Goal: Information Seeking & Learning: Understand process/instructions

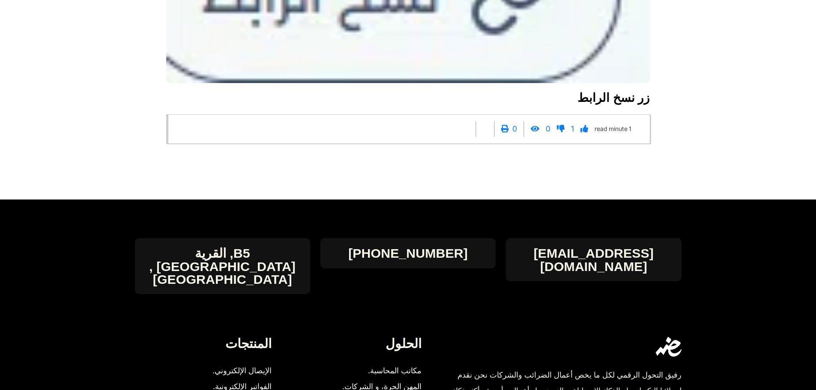
scroll to position [1923, 0]
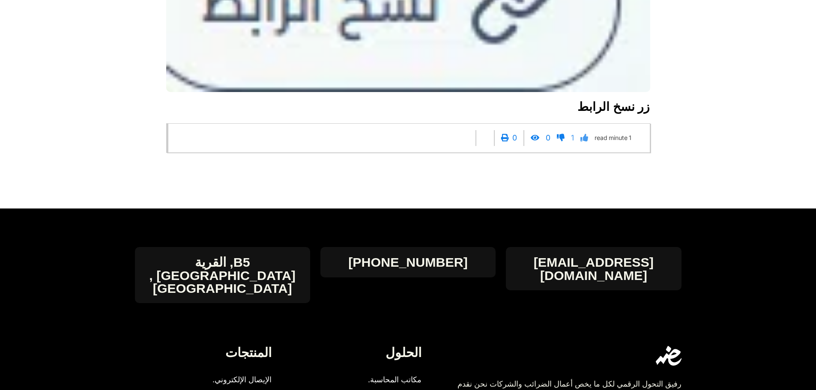
click at [583, 142] on icon at bounding box center [584, 138] width 8 height 8
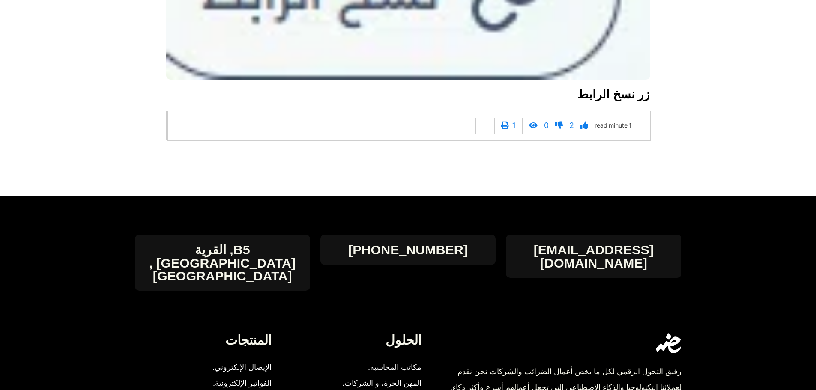
scroll to position [1923, 0]
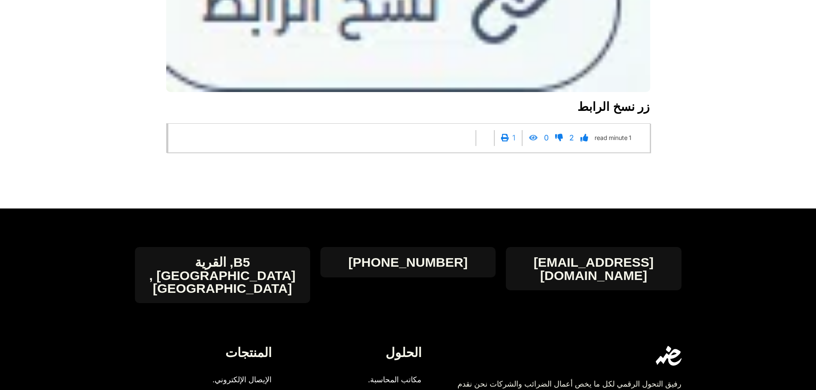
click at [531, 142] on icon at bounding box center [533, 138] width 9 height 8
click at [580, 142] on icon at bounding box center [584, 138] width 8 height 8
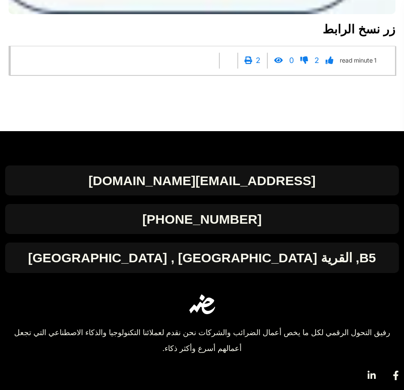
scroll to position [1834, 0]
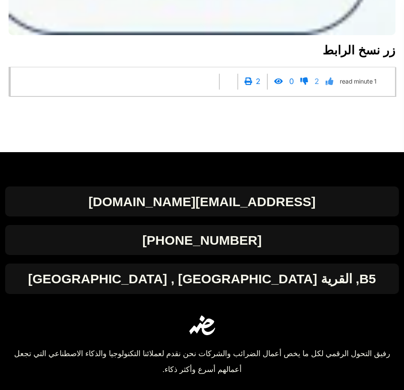
click at [325, 85] on icon at bounding box center [329, 82] width 8 height 8
click at [297, 89] on div "0" at bounding box center [301, 82] width 25 height 16
click at [301, 85] on icon at bounding box center [304, 82] width 8 height 8
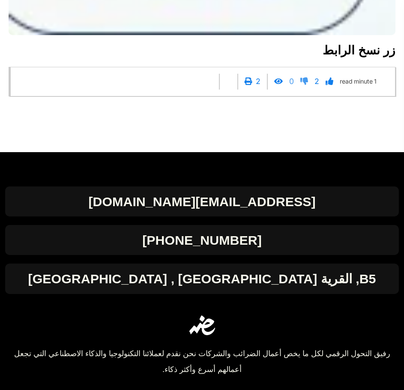
click at [301, 85] on icon at bounding box center [304, 82] width 8 height 8
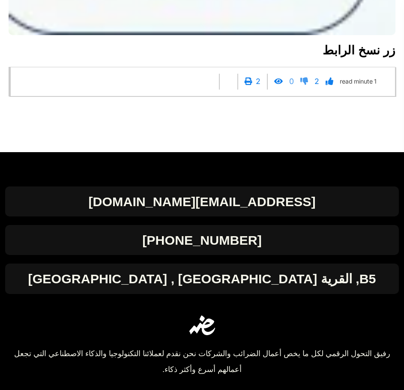
drag, startPoint x: 301, startPoint y: 93, endPoint x: 293, endPoint y: 92, distance: 7.8
click at [293, 89] on div "0" at bounding box center [301, 82] width 25 height 16
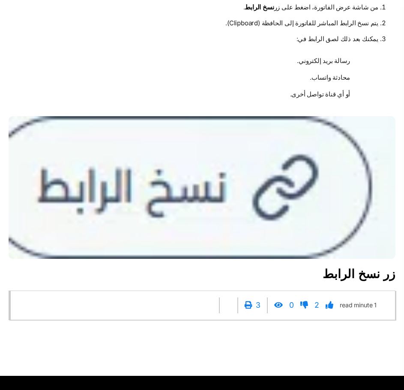
scroll to position [1776, 0]
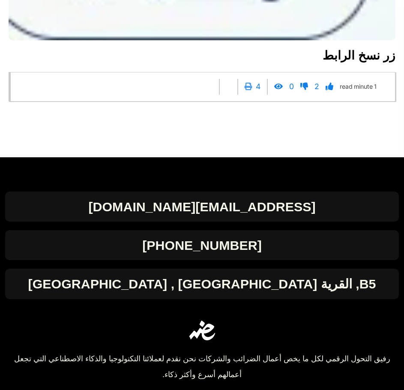
click at [249, 90] on icon at bounding box center [249, 87] width 8 height 8
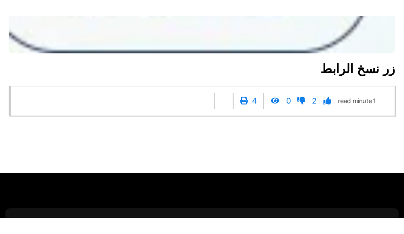
scroll to position [1828, 0]
